Goal: Use online tool/utility: Use online tool/utility

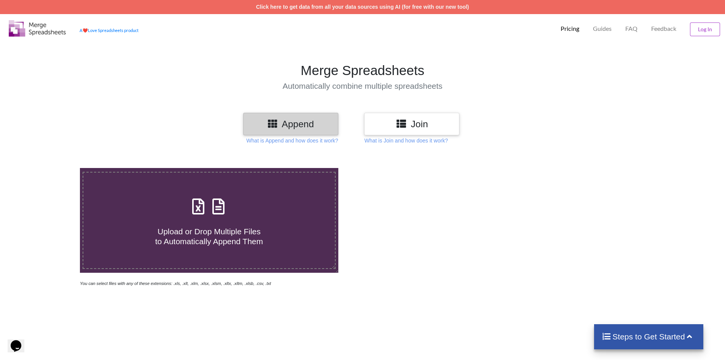
click at [222, 204] on icon at bounding box center [218, 203] width 19 height 16
click at [52, 168] on input "Upload or Drop Multiple Files to Automatically Append Them" at bounding box center [52, 168] width 0 height 0
type input "C:\fakepath\HDFC 5750XXXXXX3728_[DATE]_TO_[DATE]_PWD74078617.xlsx"
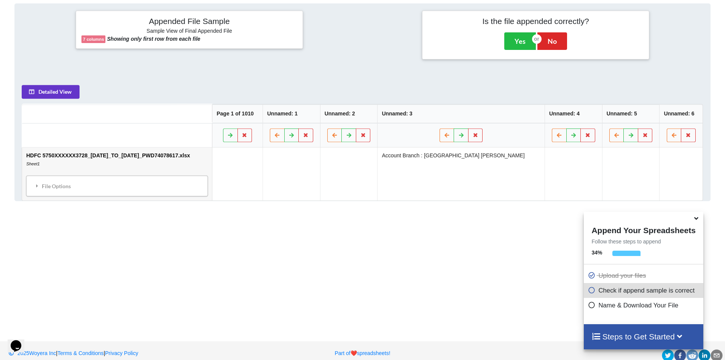
scroll to position [360, 0]
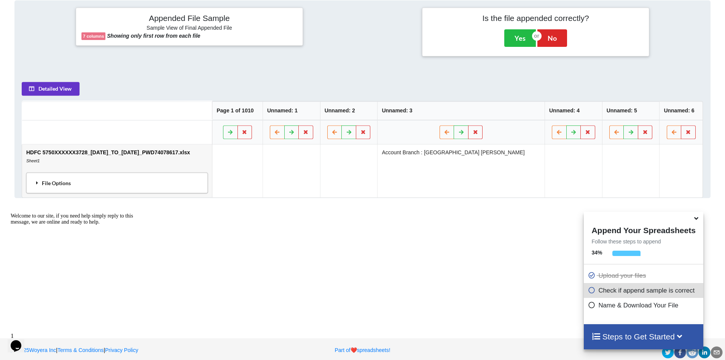
click at [48, 185] on div "File Options" at bounding box center [117, 183] width 177 height 16
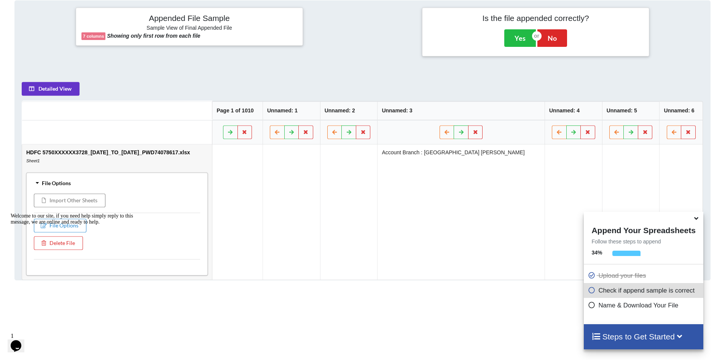
click at [69, 220] on div "Welcome to our site, if you need help simply reply to this message, we are onli…" at bounding box center [79, 219] width 137 height 12
click at [71, 223] on div "Welcome to our site, if you need help simply reply to this message, we are onli…" at bounding box center [79, 219] width 137 height 12
click at [320, 241] on td at bounding box center [292, 211] width 58 height 135
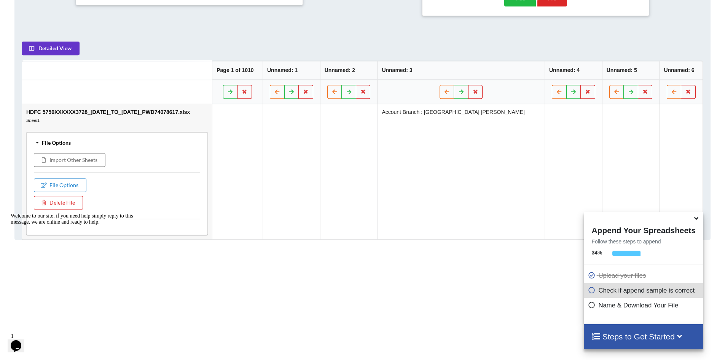
scroll to position [447, 0]
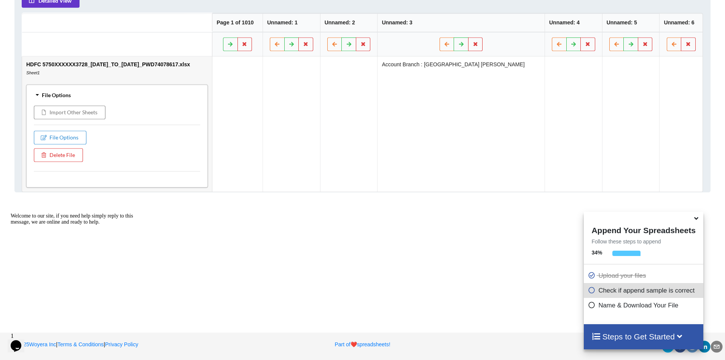
click at [622, 257] on div at bounding box center [627, 256] width 28 height 10
click at [588, 307] on icon at bounding box center [592, 303] width 8 height 6
click at [596, 288] on span at bounding box center [593, 290] width 11 height 7
click at [592, 307] on icon at bounding box center [592, 303] width 8 height 6
click at [591, 307] on icon at bounding box center [592, 303] width 8 height 6
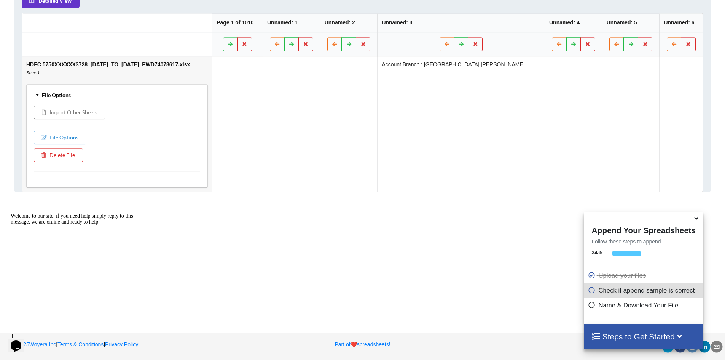
click at [592, 292] on icon at bounding box center [592, 289] width 8 height 6
click at [590, 275] on icon at bounding box center [592, 274] width 8 height 6
click at [598, 297] on div "Check if append sample is correct" at bounding box center [643, 290] width 119 height 15
click at [657, 332] on h4 "Steps to Get Started" at bounding box center [644, 337] width 104 height 10
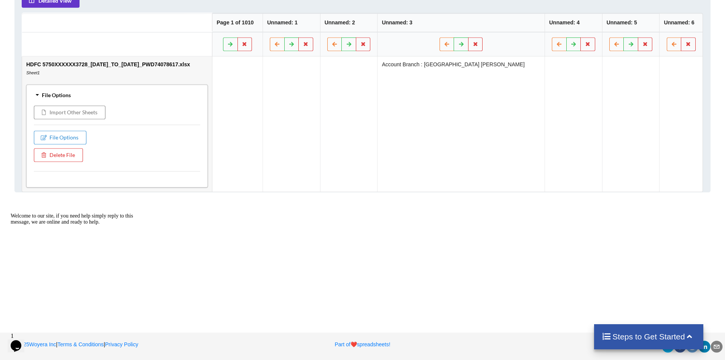
click at [669, 338] on h4 "Steps to Get Started" at bounding box center [649, 337] width 94 height 10
